Goal: Information Seeking & Learning: Learn about a topic

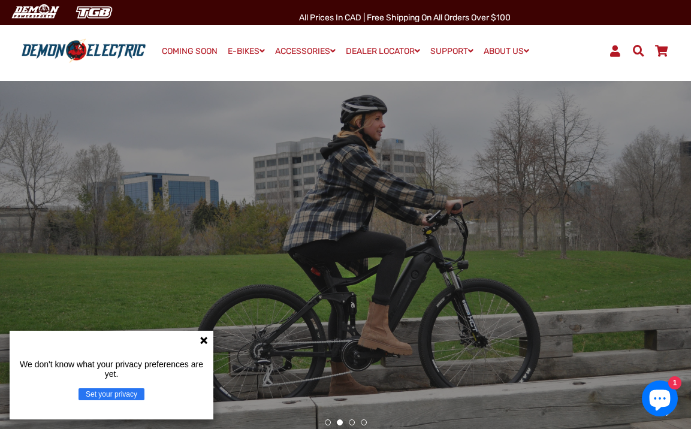
click at [204, 342] on icon at bounding box center [203, 340] width 7 height 7
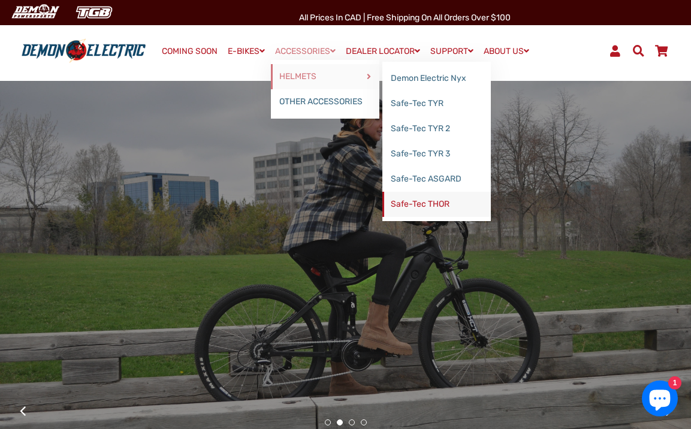
click at [422, 204] on link "Safe-Tec THOR" at bounding box center [436, 204] width 108 height 25
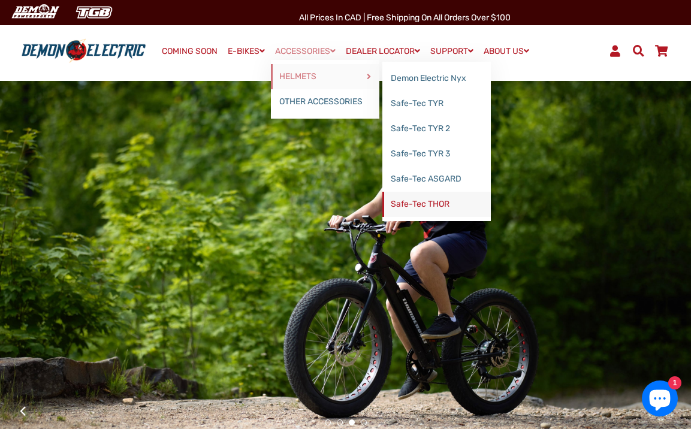
click at [416, 207] on link "Safe-Tec THOR" at bounding box center [436, 204] width 108 height 25
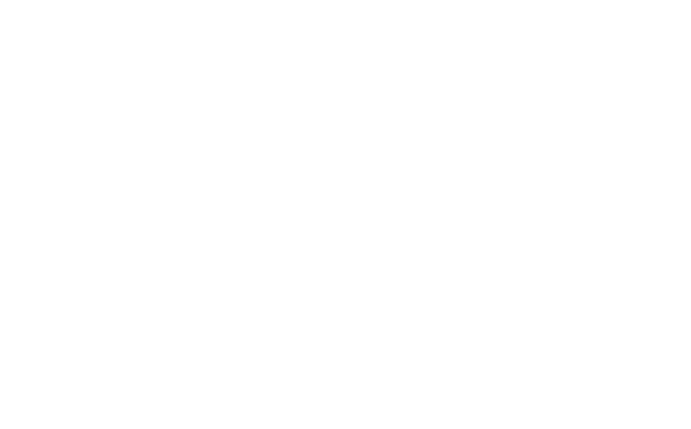
select select "******"
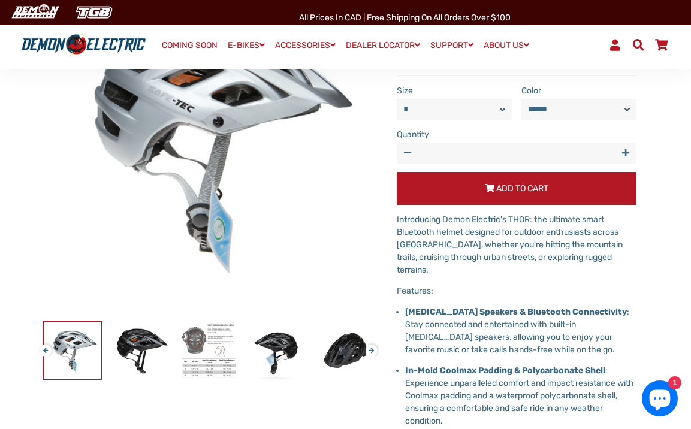
scroll to position [177, 0]
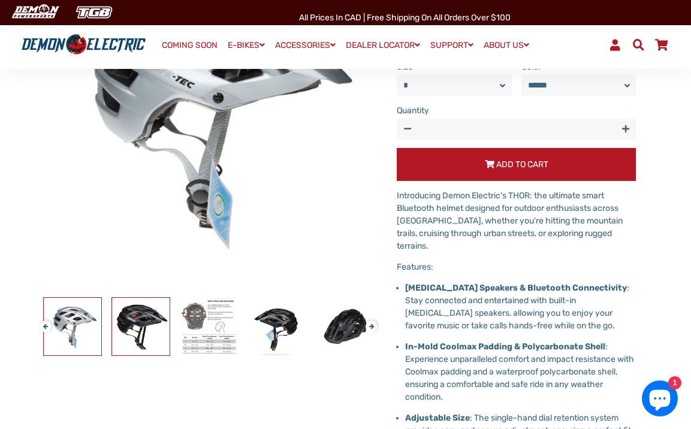
click at [137, 316] on img at bounding box center [141, 327] width 58 height 58
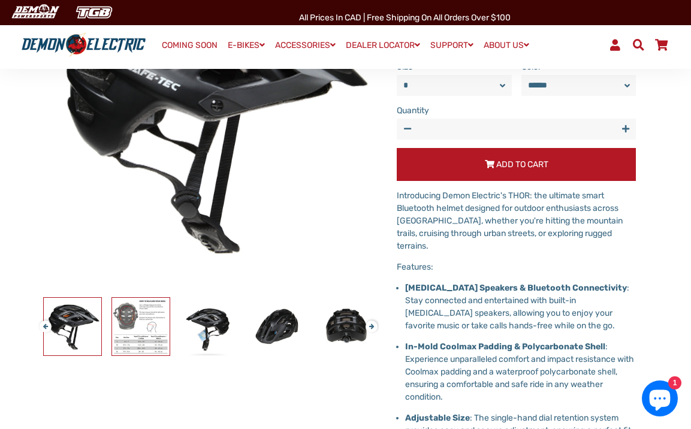
click at [137, 317] on img at bounding box center [141, 327] width 58 height 58
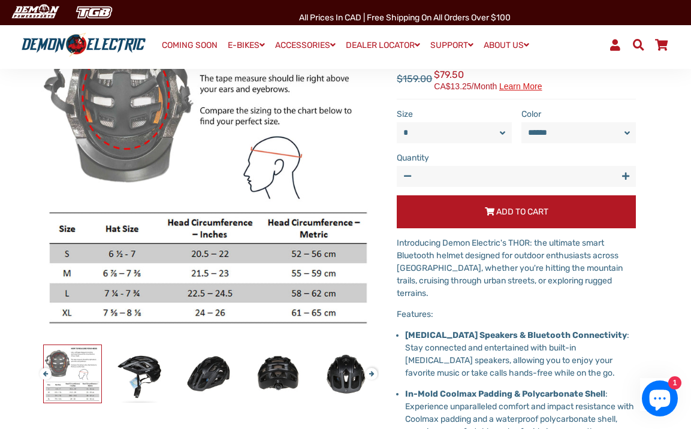
scroll to position [0, 0]
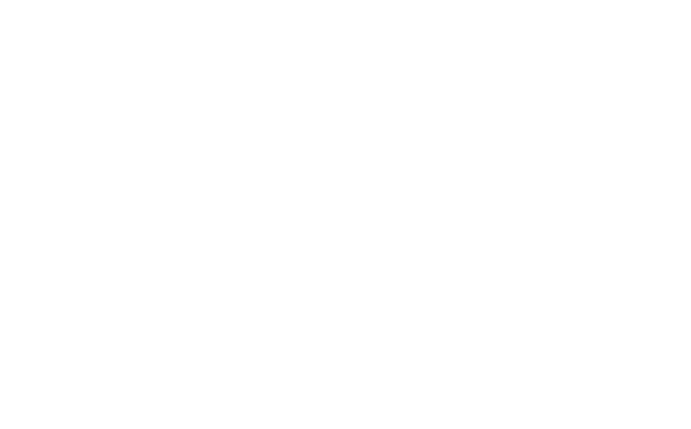
select select "******"
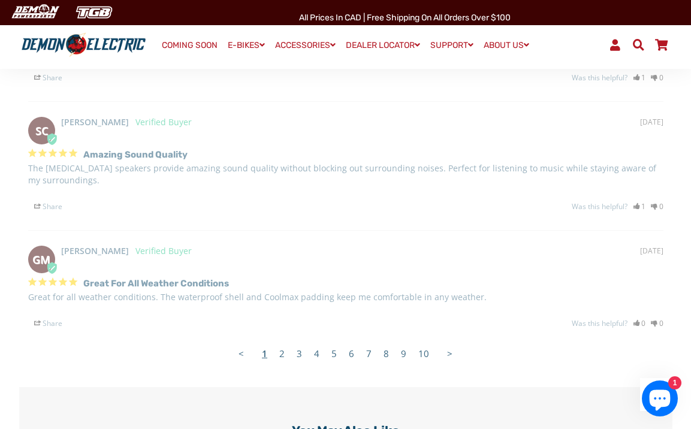
scroll to position [1468, 0]
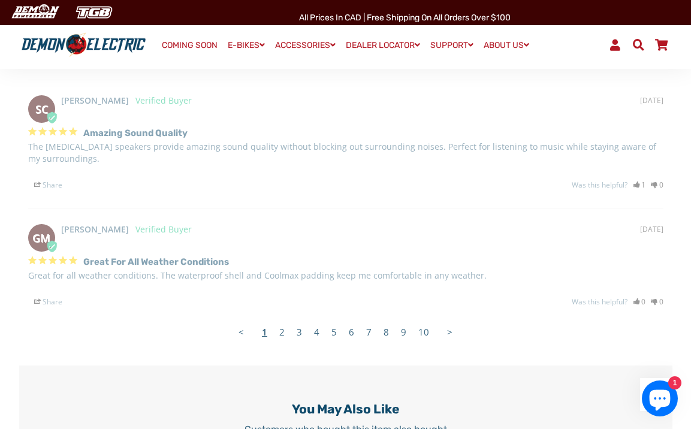
click at [319, 320] on link "4" at bounding box center [316, 332] width 17 height 24
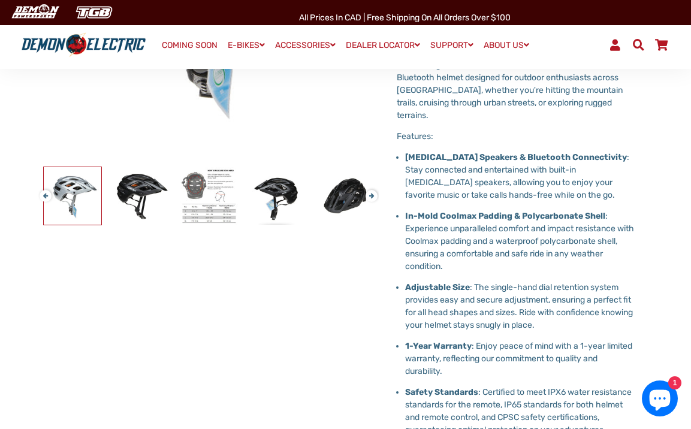
scroll to position [271, 0]
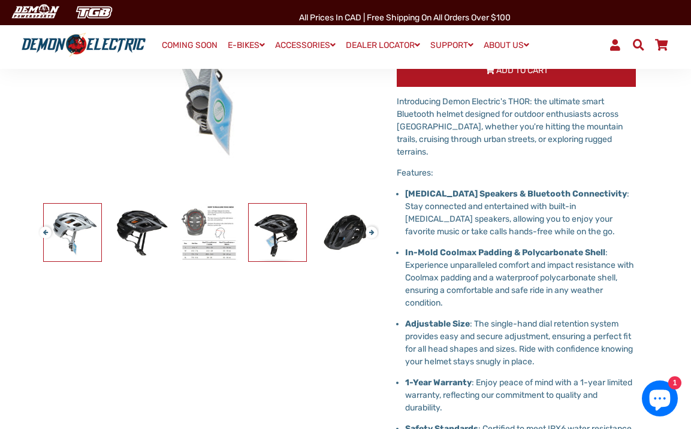
click at [277, 227] on img at bounding box center [278, 233] width 58 height 58
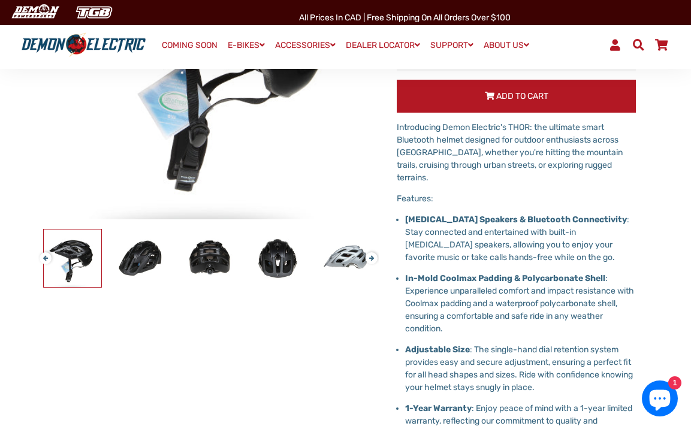
scroll to position [261, 0]
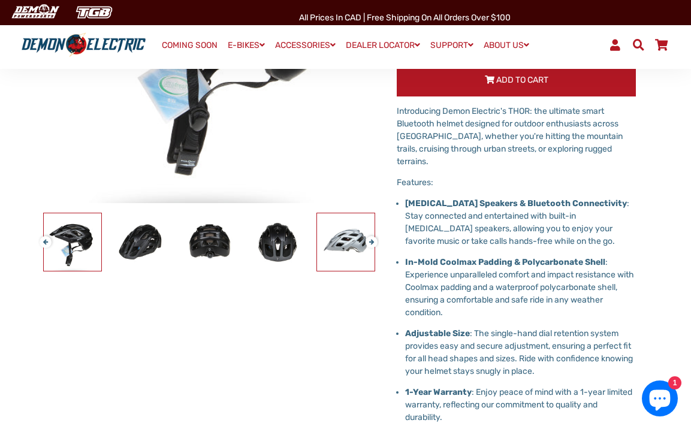
click at [351, 240] on img at bounding box center [346, 242] width 58 height 58
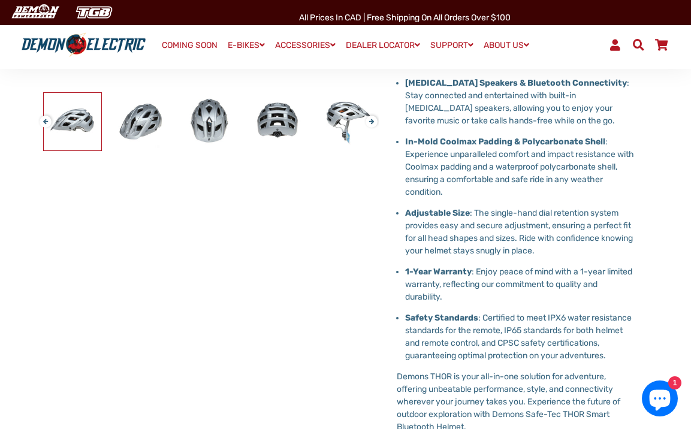
scroll to position [0, 0]
